Goal: Information Seeking & Learning: Learn about a topic

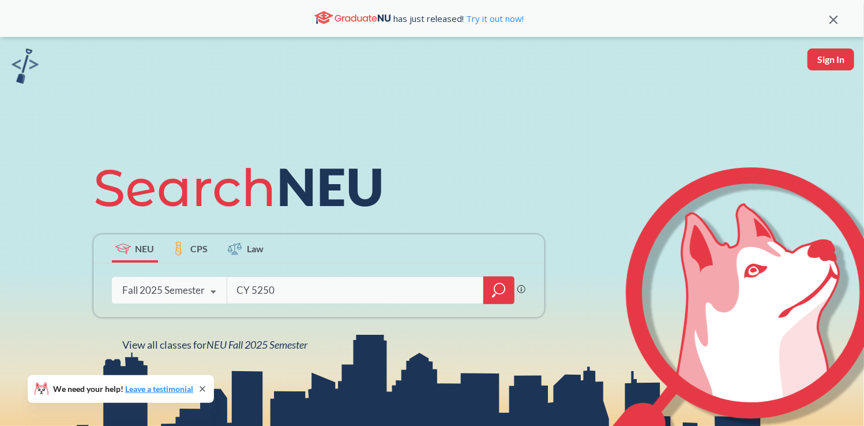
click at [360, 280] on input "CY 5250" at bounding box center [356, 290] width 240 height 24
type input "CY 5250"
click at [504, 283] on icon "magnifying glass" at bounding box center [499, 290] width 14 height 16
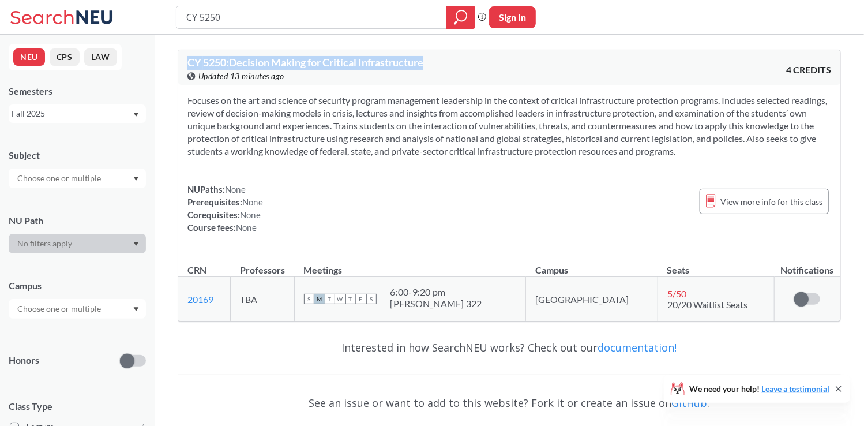
drag, startPoint x: 189, startPoint y: 60, endPoint x: 446, endPoint y: 55, distance: 256.7
click at [446, 55] on div "CY 5250 : Decision Making for Critical Infrastructure View this course on Banne…" at bounding box center [509, 67] width 662 height 35
copy span "CY 5250 : Decision Making for Critical Infrastructure"
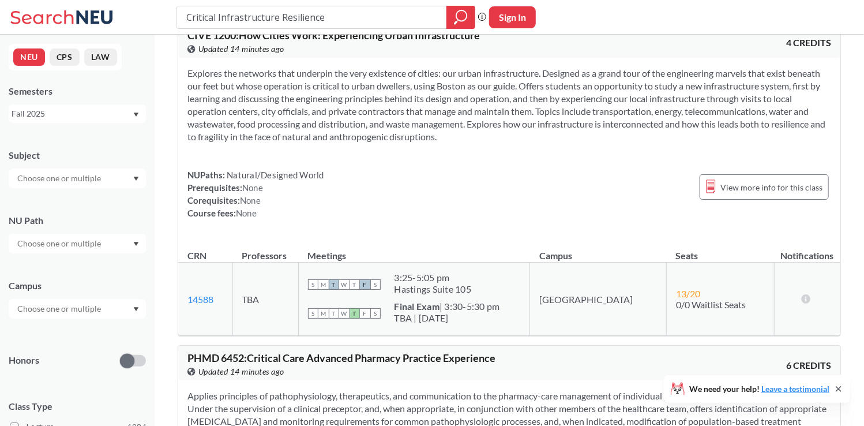
scroll to position [2946, 0]
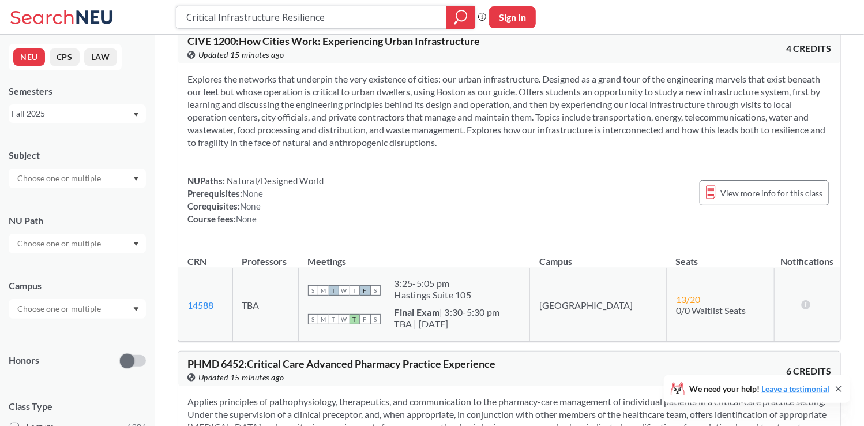
click at [341, 8] on input "Critical Infrastructure Resilience" at bounding box center [311, 17] width 253 height 20
paste input "Y 5010"
type input "CY 5010"
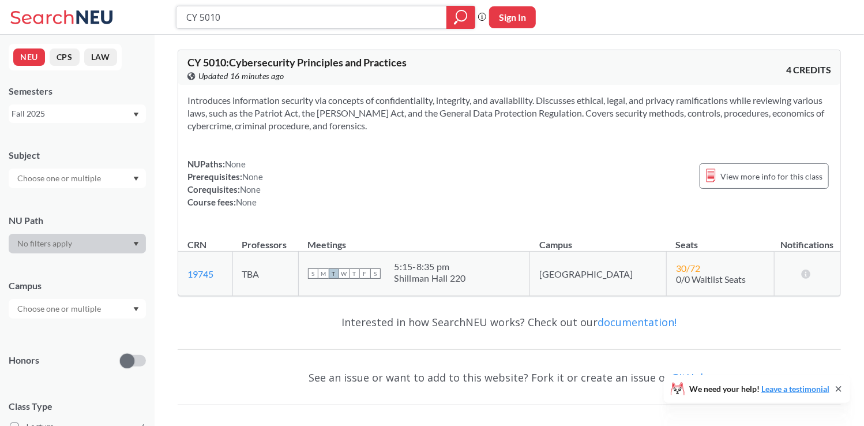
click at [336, 16] on input "CY 5010" at bounding box center [311, 17] width 253 height 20
paste input "77"
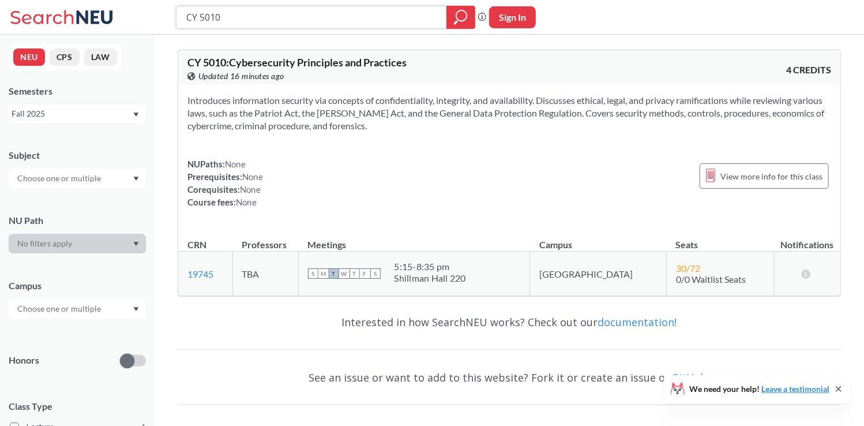
type input "CY 5770"
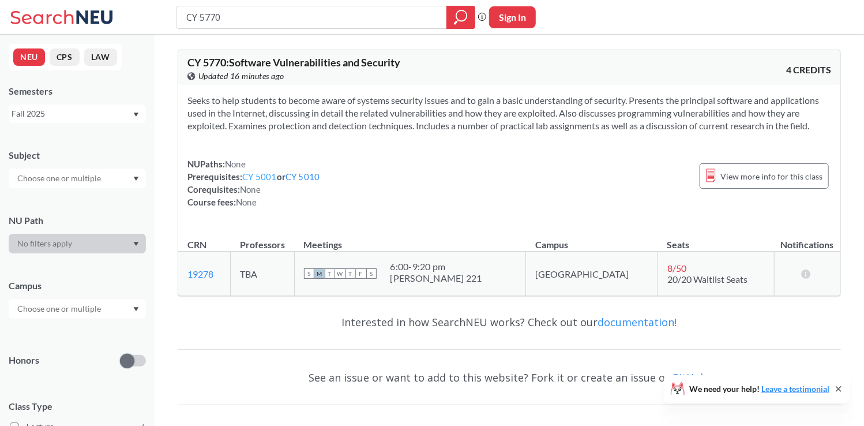
click at [269, 179] on link "CY 5001" at bounding box center [259, 176] width 35 height 10
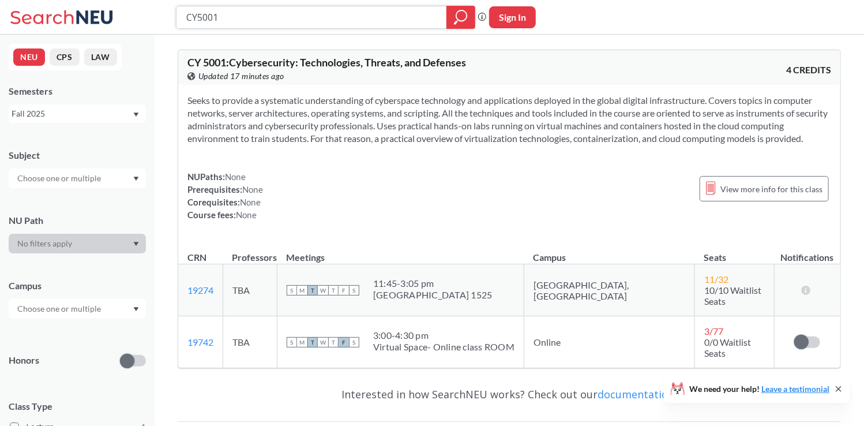
drag, startPoint x: 358, startPoint y: 29, endPoint x: 358, endPoint y: 21, distance: 7.5
click at [358, 21] on div "CY5001 Phrase search guarantees the exact search appears in the results. Ex. If…" at bounding box center [432, 17] width 864 height 35
click at [358, 21] on input "CY5001" at bounding box center [311, 17] width 253 height 20
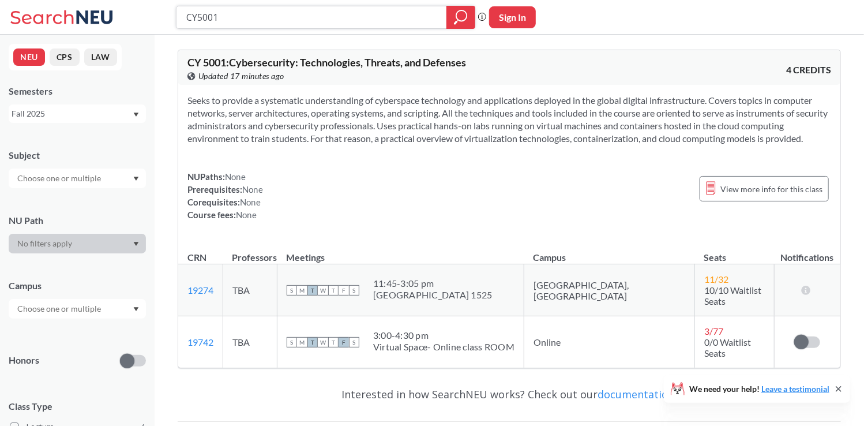
paste input "4100"
type input "CY 4100"
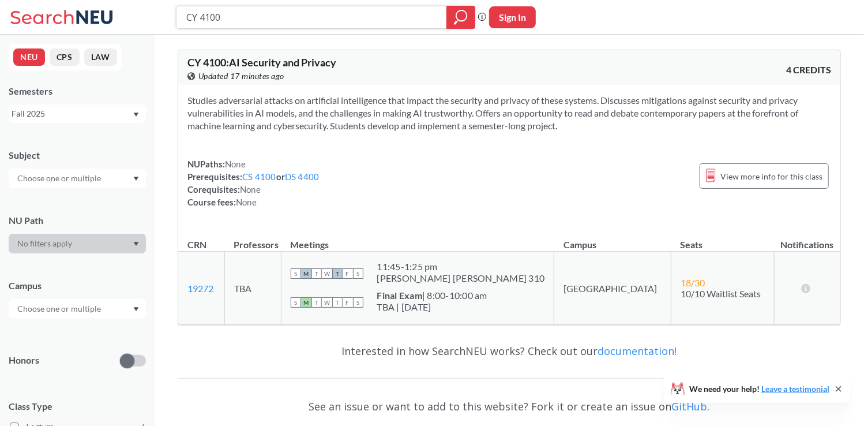
click at [370, 12] on input "CY 4100" at bounding box center [311, 17] width 253 height 20
type input "v"
paste input "CY 5010"
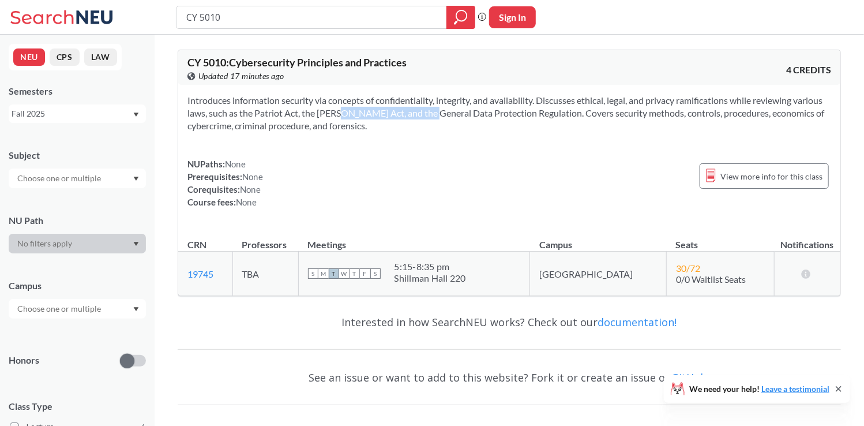
drag, startPoint x: 351, startPoint y: 118, endPoint x: 446, endPoint y: 118, distance: 95.7
click at [446, 118] on section "Introduces information security via concepts of confidentiality, integrity, and…" at bounding box center [509, 113] width 644 height 38
copy section "[PERSON_NAME] Act"
click at [489, 185] on div "NUPaths: None Prerequisites: None Corequisites: None Course fees: None View mor…" at bounding box center [509, 182] width 644 height 51
drag, startPoint x: 395, startPoint y: 28, endPoint x: 394, endPoint y: 18, distance: 9.8
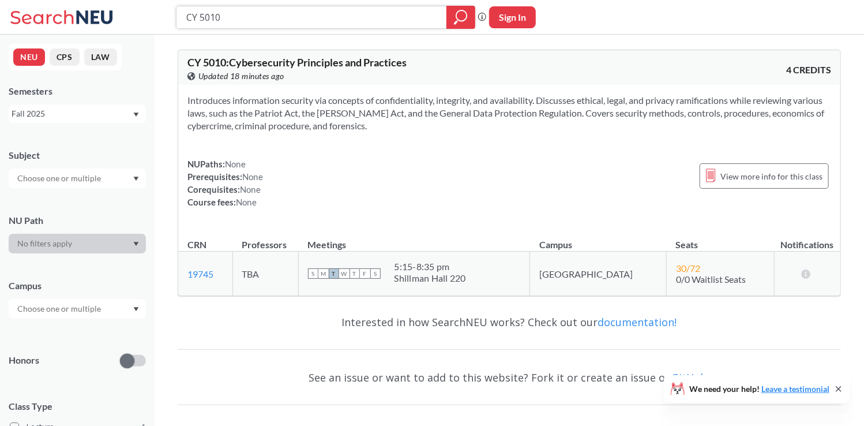
click at [394, 18] on div "CY 5010" at bounding box center [325, 17] width 299 height 23
click at [394, 18] on input "CY 5010" at bounding box center [311, 17] width 253 height 20
paste input "612"
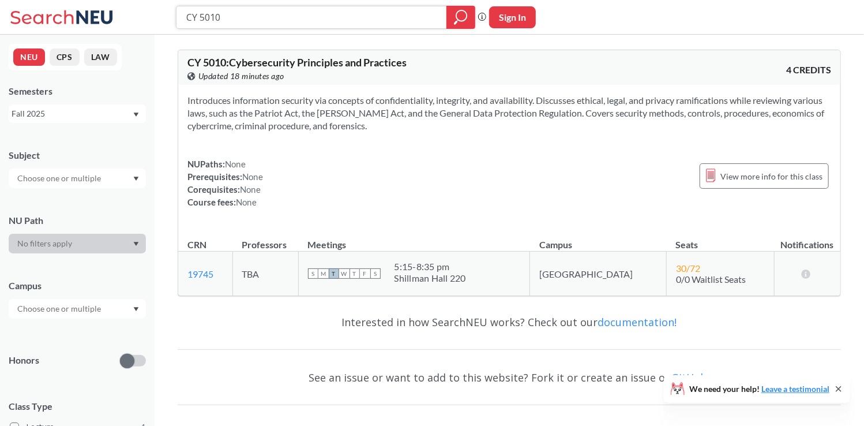
type input "CY 6120"
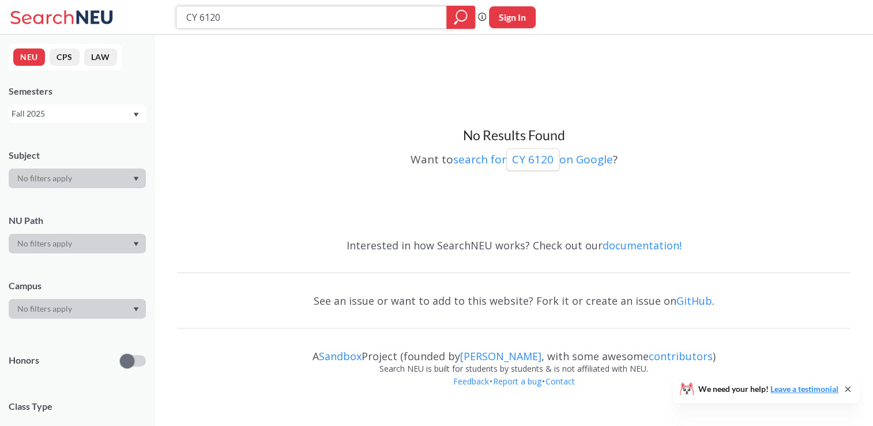
drag, startPoint x: 412, startPoint y: 28, endPoint x: 455, endPoint y: 20, distance: 44.1
click at [455, 20] on div "CY 6120" at bounding box center [325, 17] width 299 height 23
click at [455, 20] on icon "magnifying glass" at bounding box center [461, 17] width 14 height 16
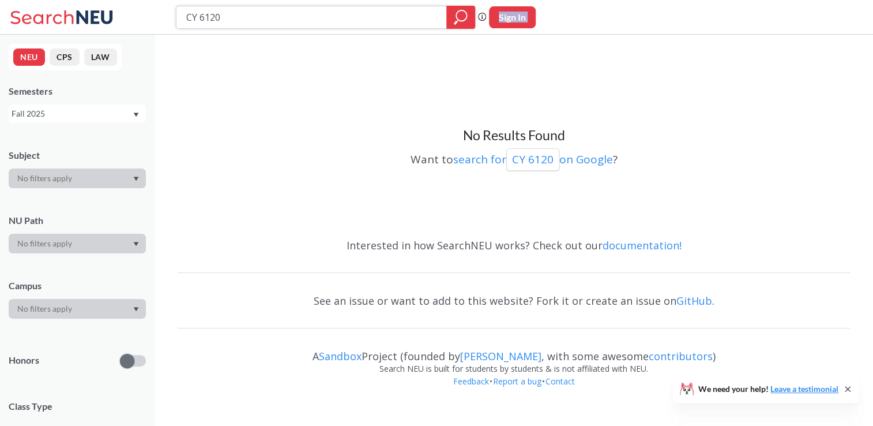
click at [455, 20] on icon "magnifying glass" at bounding box center [461, 17] width 14 height 16
click at [417, 9] on input "CY 6120" at bounding box center [311, 17] width 253 height 20
paste input "5770"
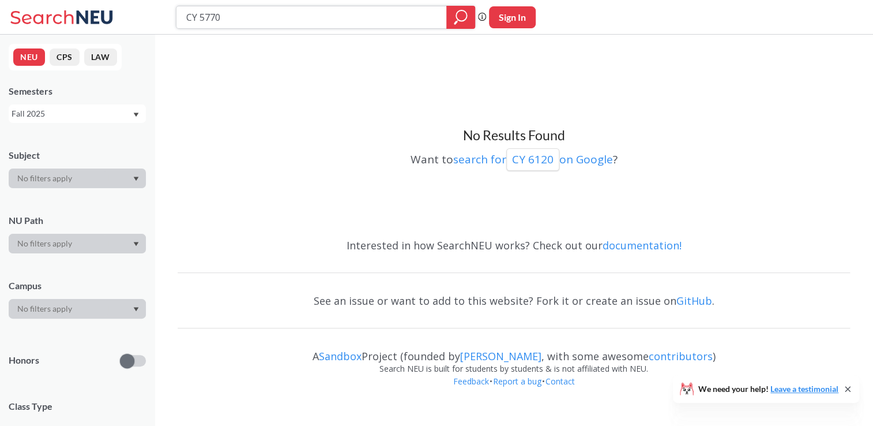
type input "CY 5770"
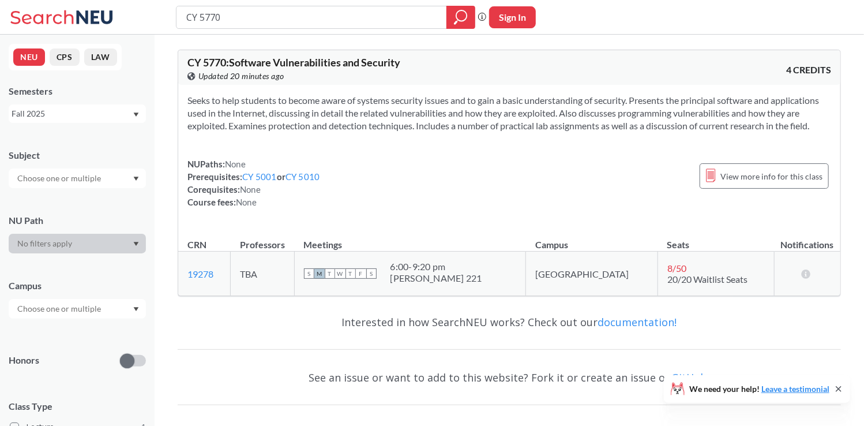
click at [638, 183] on div "NUPaths: None Prerequisites: CY 5001 or CY 5010 Corequisites: None Course fees:…" at bounding box center [509, 182] width 644 height 51
